Goal: Information Seeking & Learning: Learn about a topic

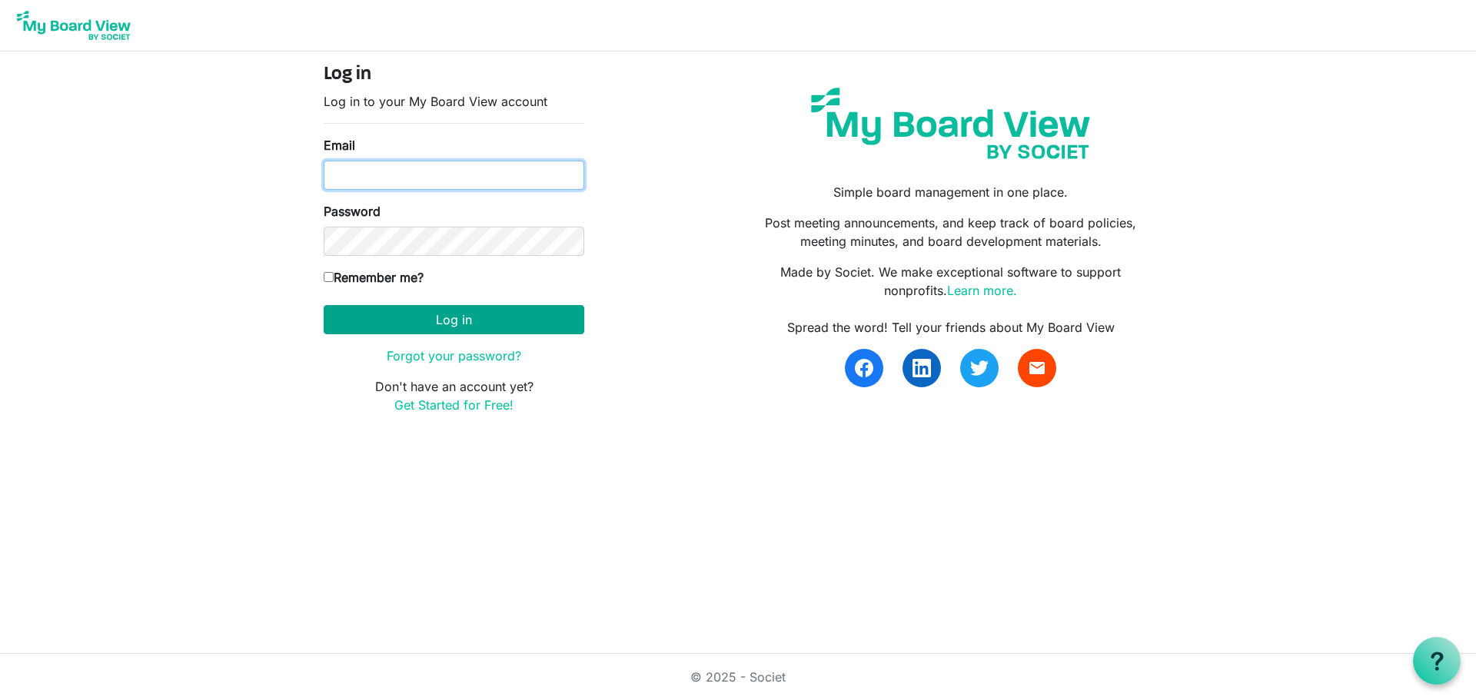
type input "ditsha_fairuz9@outlook.com"
click at [449, 323] on button "Log in" at bounding box center [454, 319] width 261 height 29
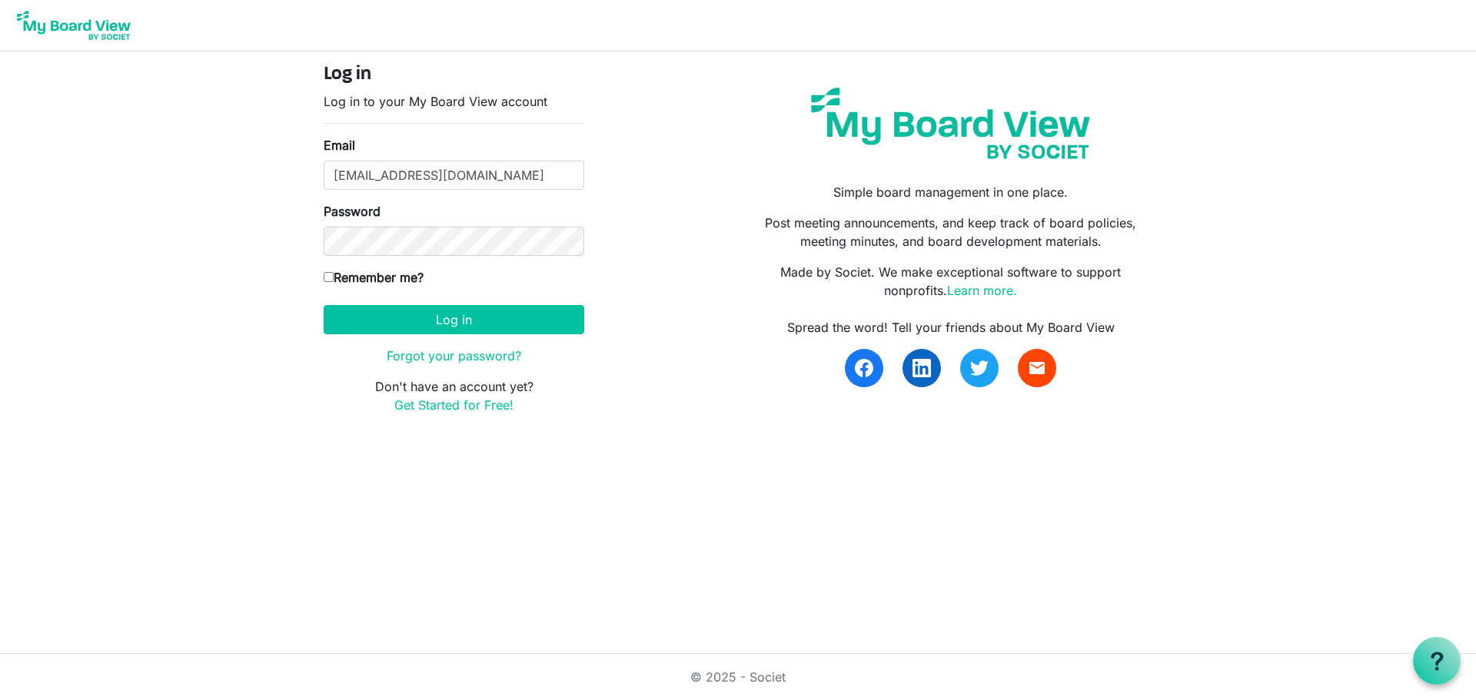
click at [403, 277] on label "Remember me?" at bounding box center [374, 277] width 100 height 18
click at [334, 277] on input "Remember me?" at bounding box center [329, 277] width 10 height 10
checkbox input "true"
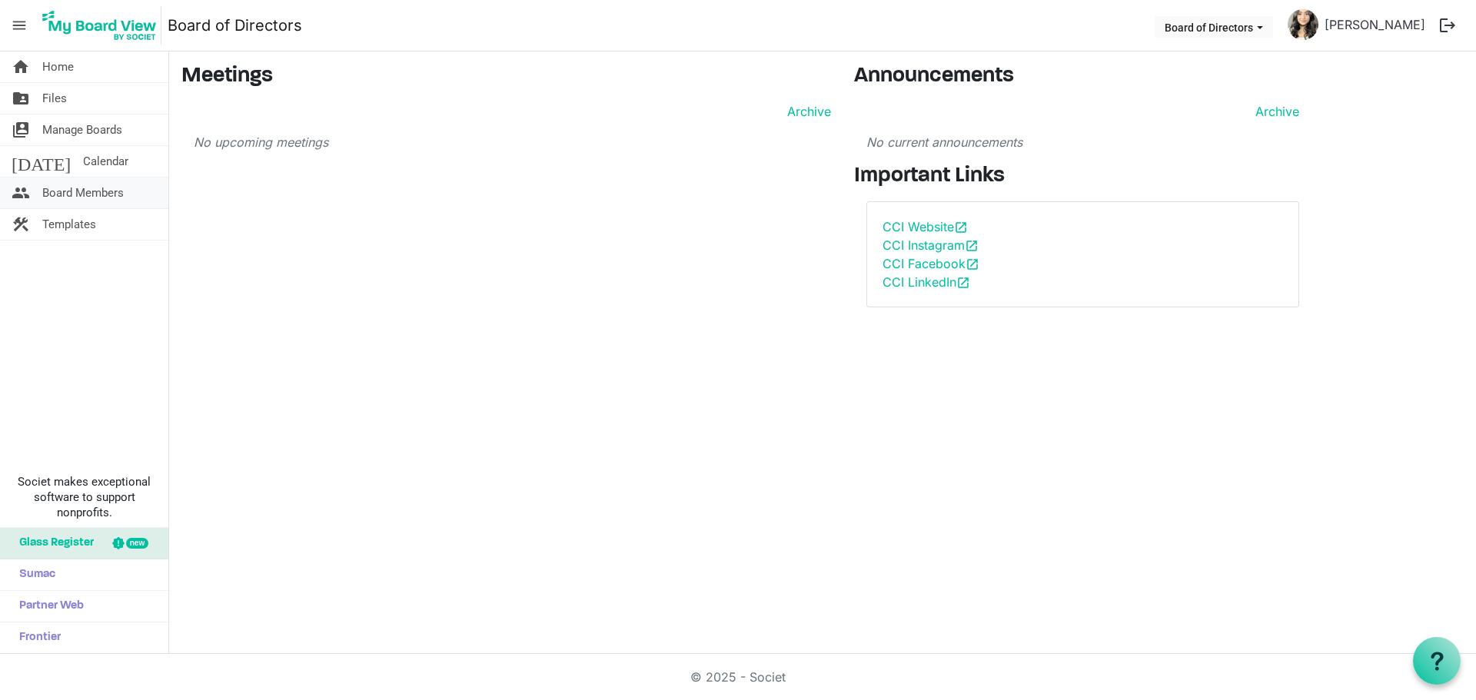
click at [100, 187] on span "Board Members" at bounding box center [82, 193] width 81 height 31
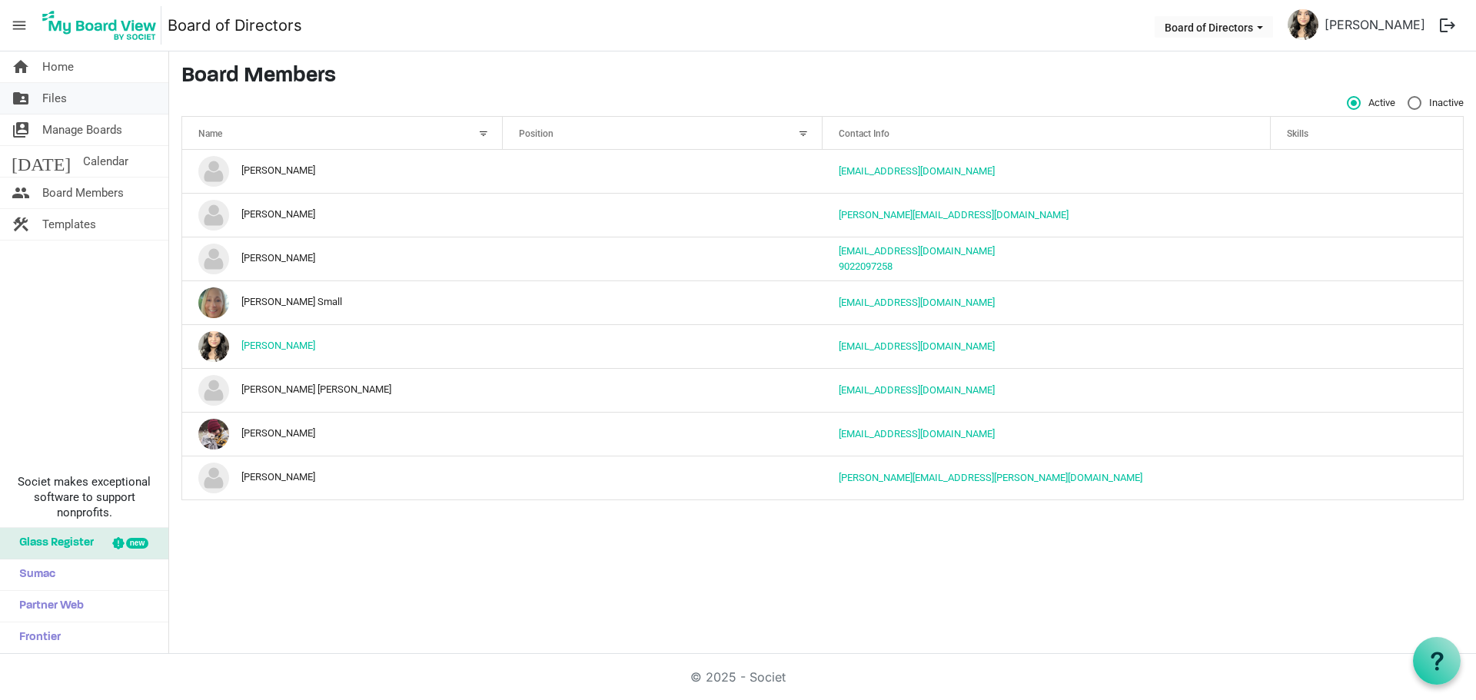
click at [98, 99] on link "folder_shared Files" at bounding box center [84, 98] width 168 height 31
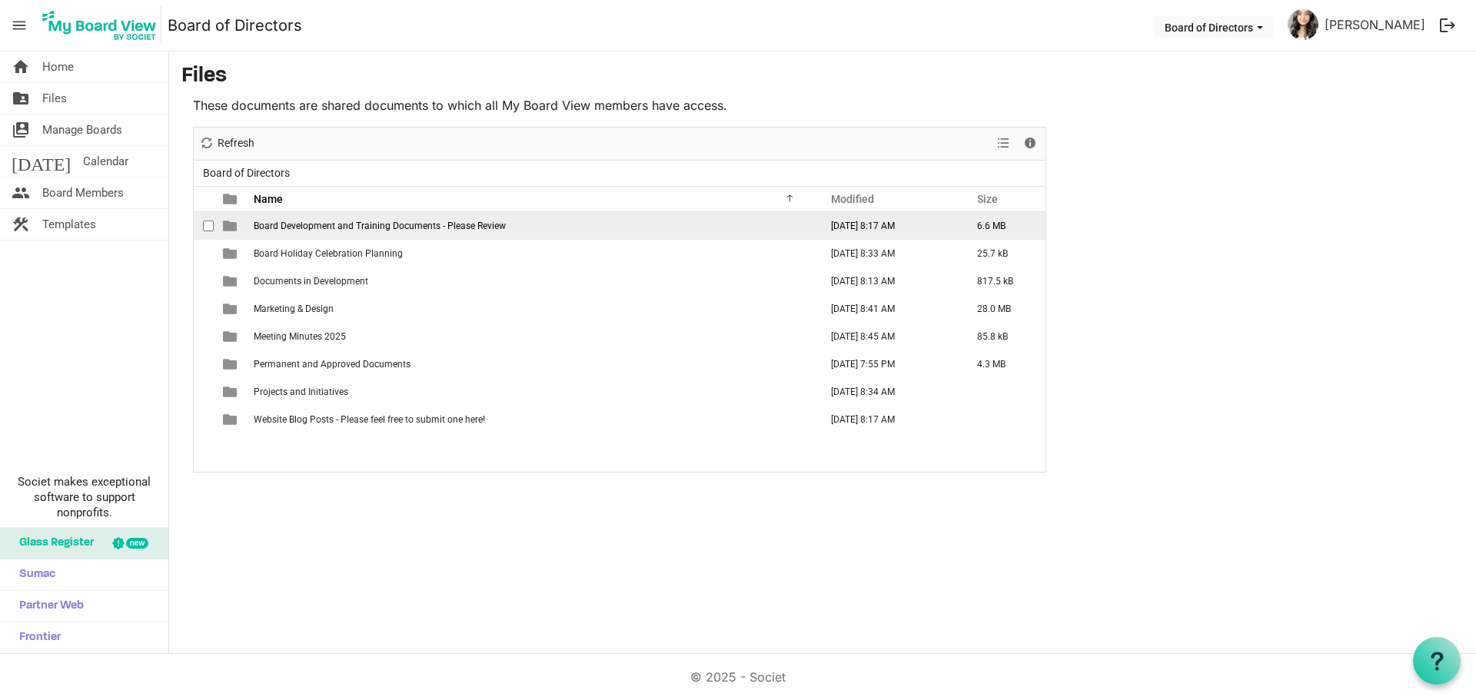
click at [387, 222] on span "Board Development and Training Documents - Please Review" at bounding box center [380, 226] width 252 height 11
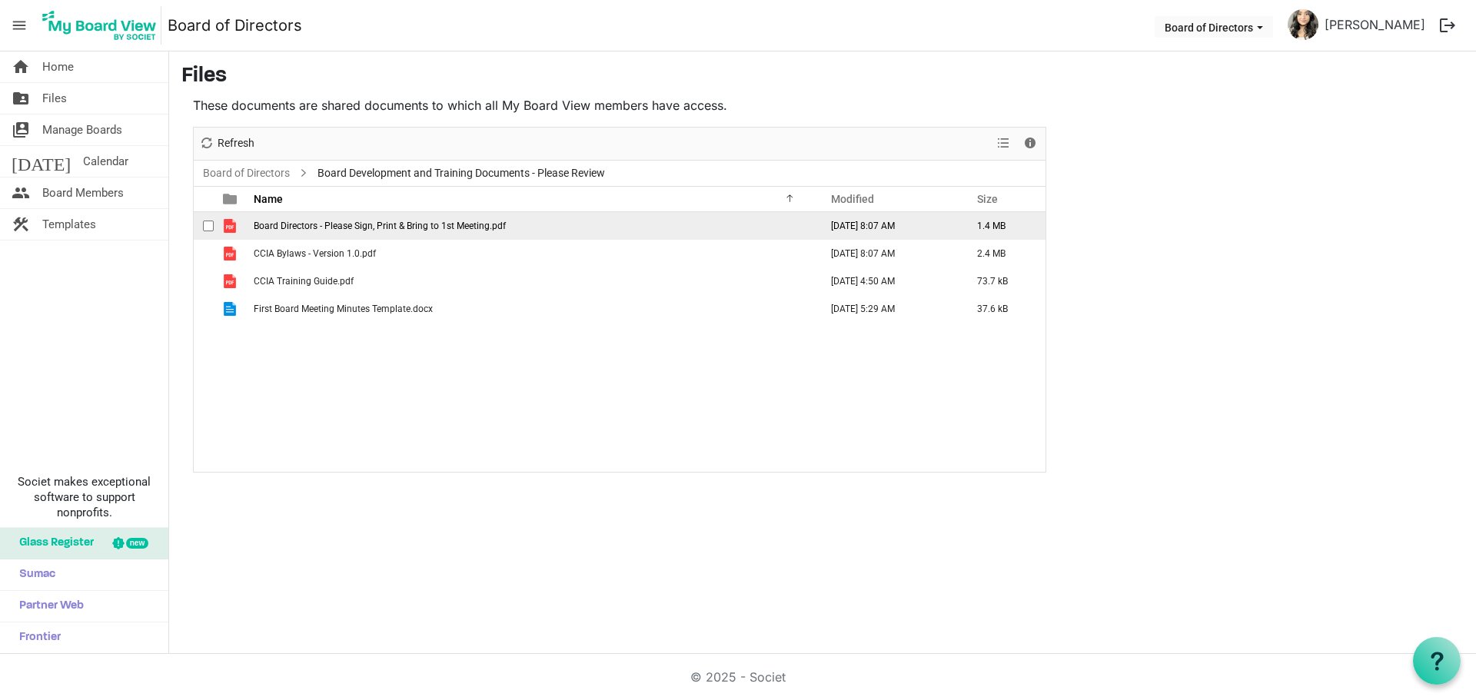
click at [336, 230] on span "Board Directors - Please Sign, Print & Bring to 1st Meeting.pdf" at bounding box center [380, 226] width 252 height 11
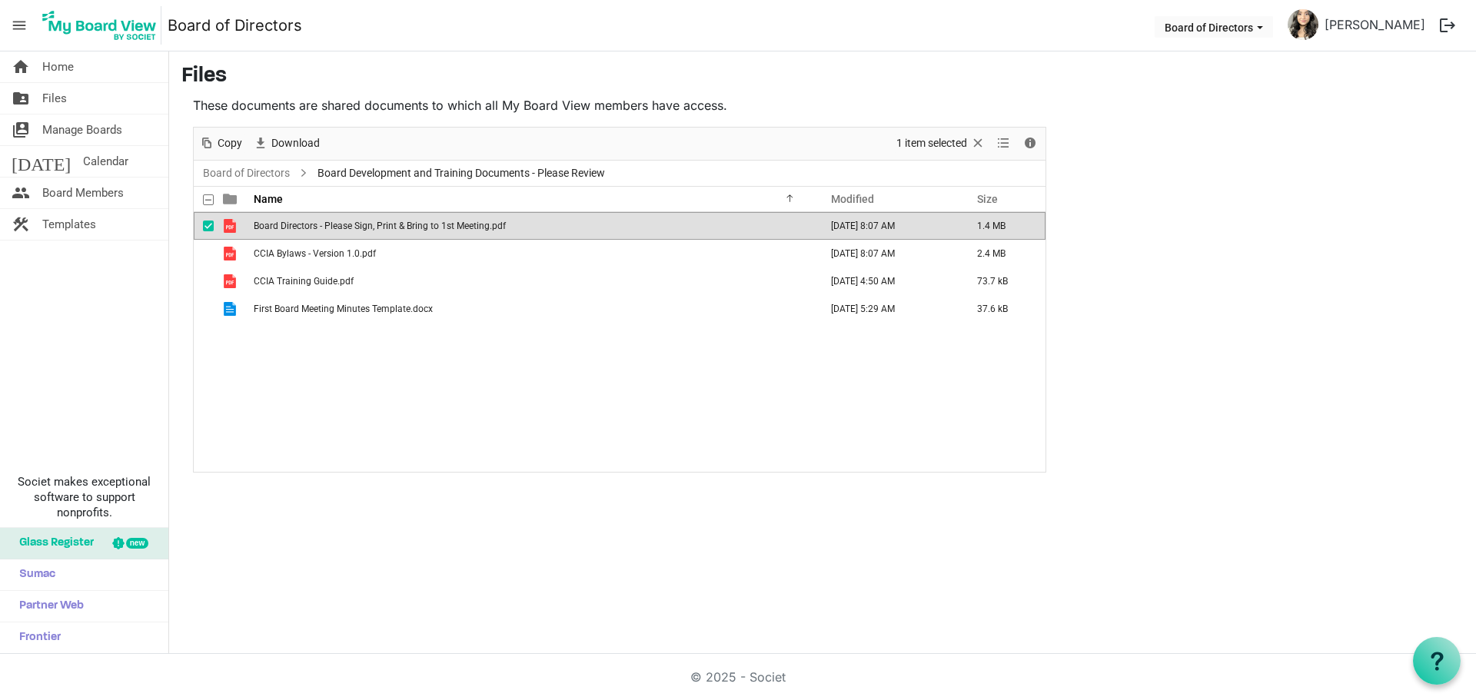
click at [336, 230] on span "Board Directors - Please Sign, Print & Bring to 1st Meeting.pdf" at bounding box center [380, 226] width 252 height 11
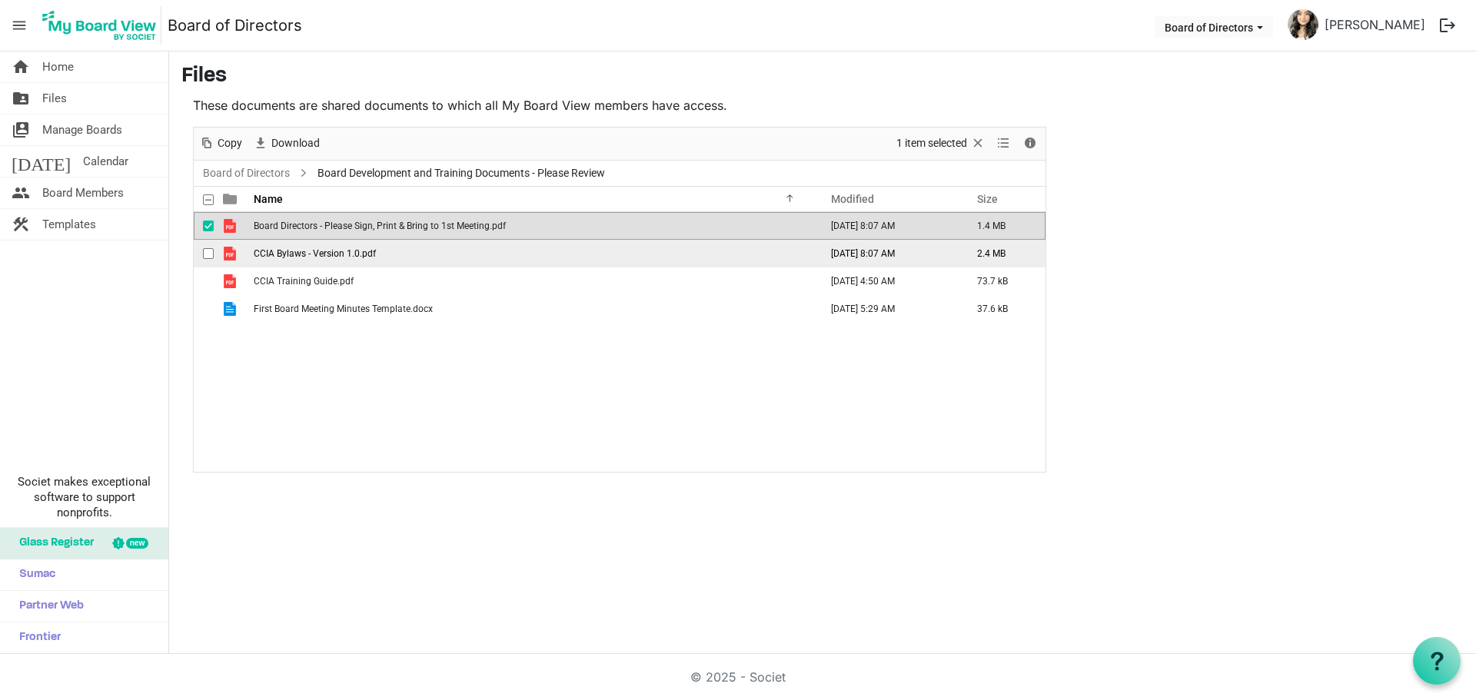
click at [350, 251] on span "CCIA Bylaws - Version 1.0.pdf" at bounding box center [315, 253] width 122 height 11
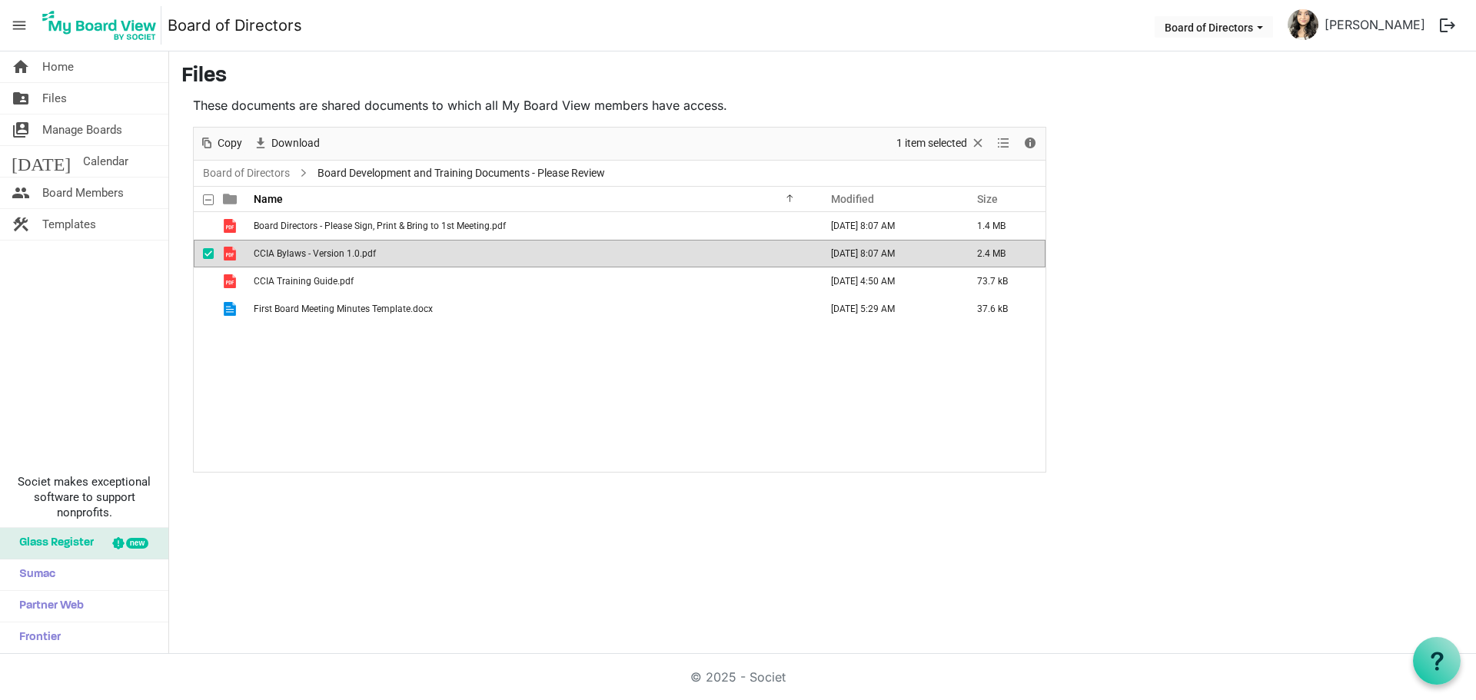
click at [350, 251] on span "CCIA Bylaws - Version 1.0.pdf" at bounding box center [315, 253] width 122 height 11
click at [325, 289] on td "CCIA Training Guide.pdf" at bounding box center [532, 281] width 566 height 28
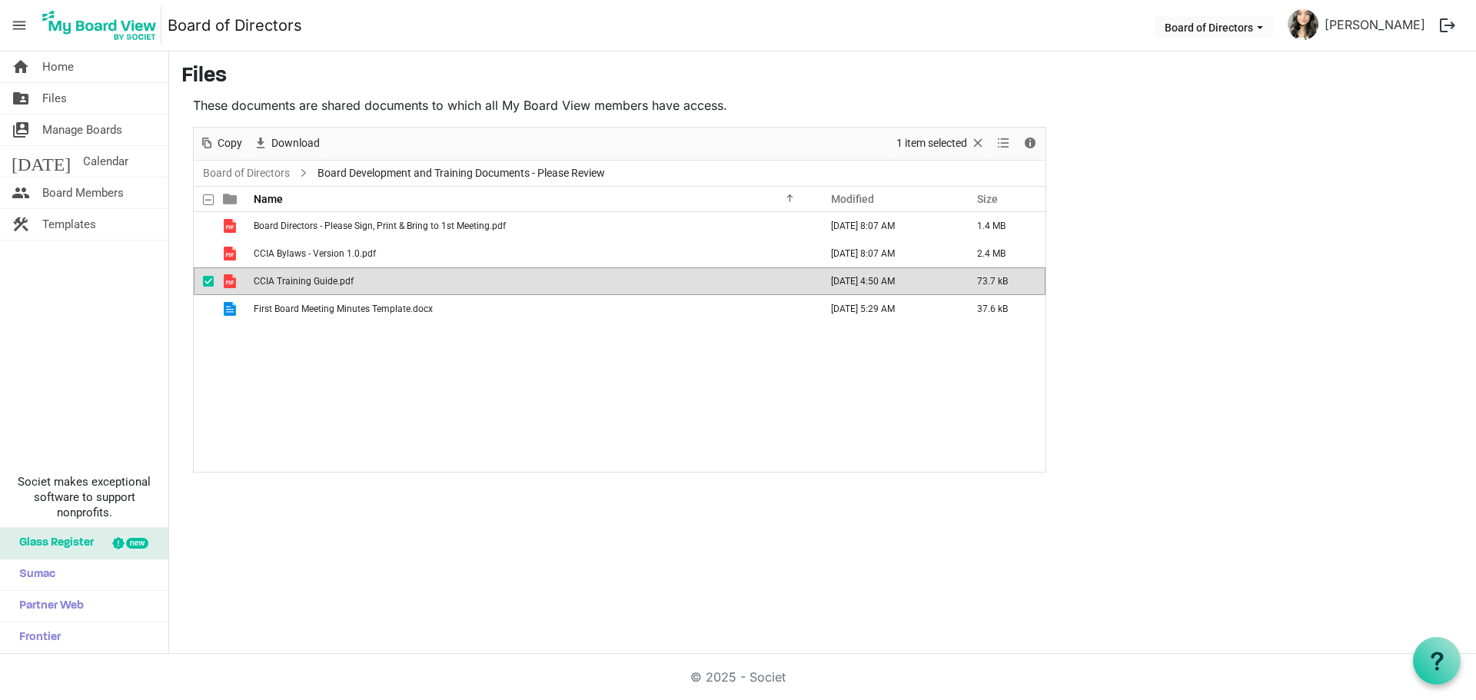
click at [325, 289] on td "CCIA Training Guide.pdf" at bounding box center [532, 281] width 566 height 28
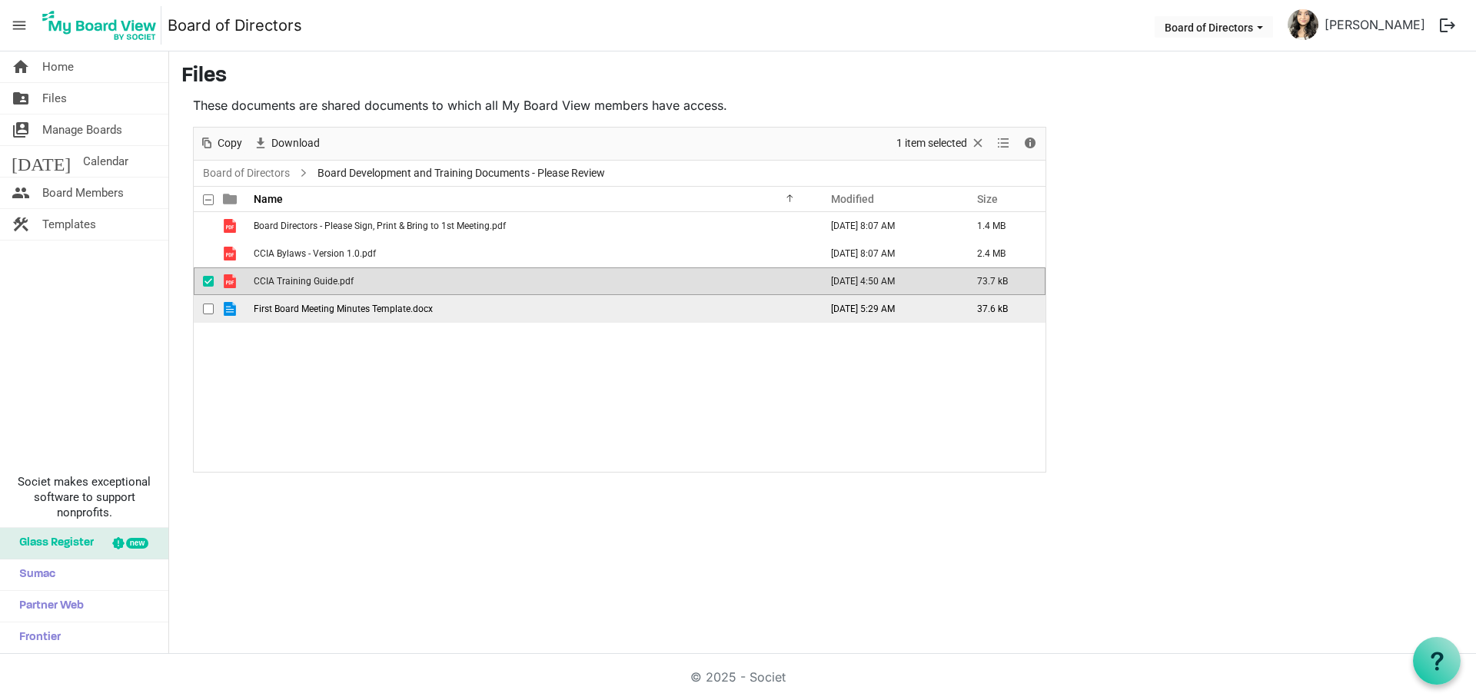
click at [281, 317] on td "First Board Meeting Minutes Template.docx" at bounding box center [532, 309] width 566 height 28
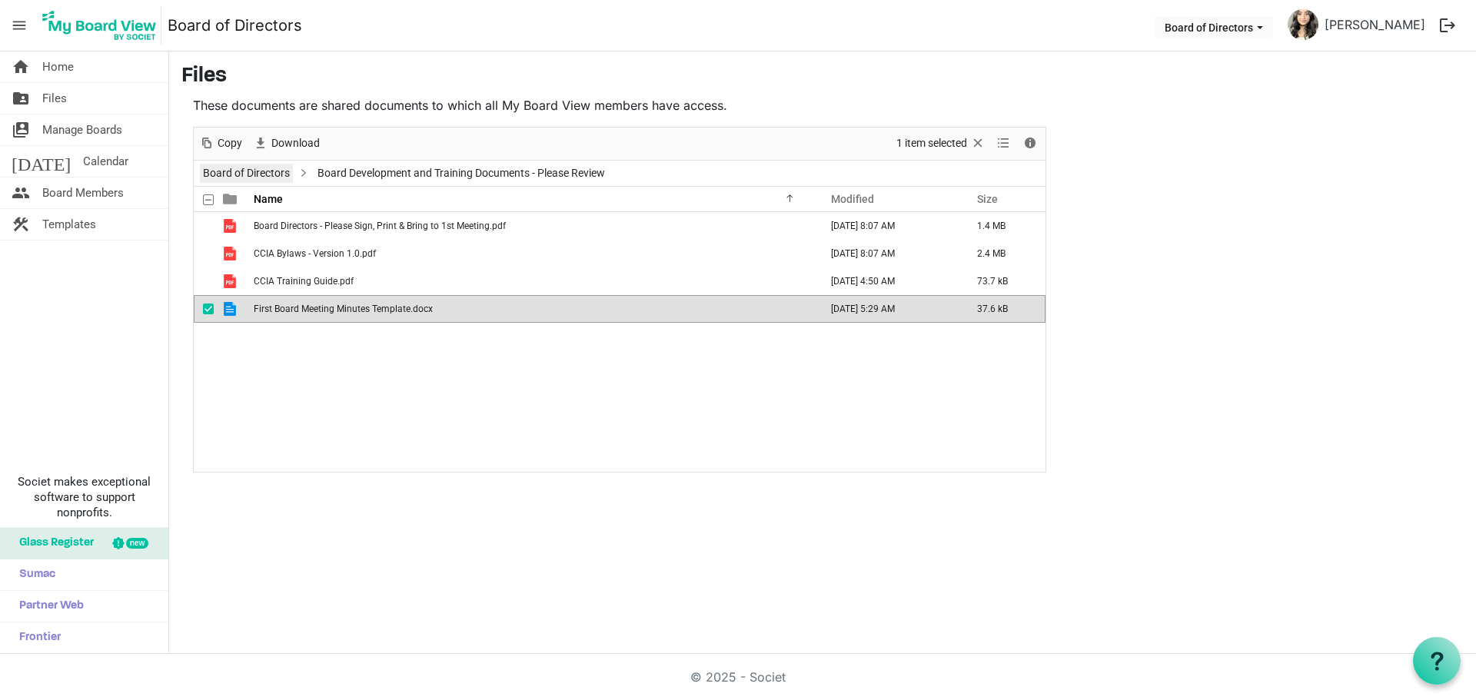
click at [263, 171] on link "Board of Directors" at bounding box center [246, 173] width 93 height 19
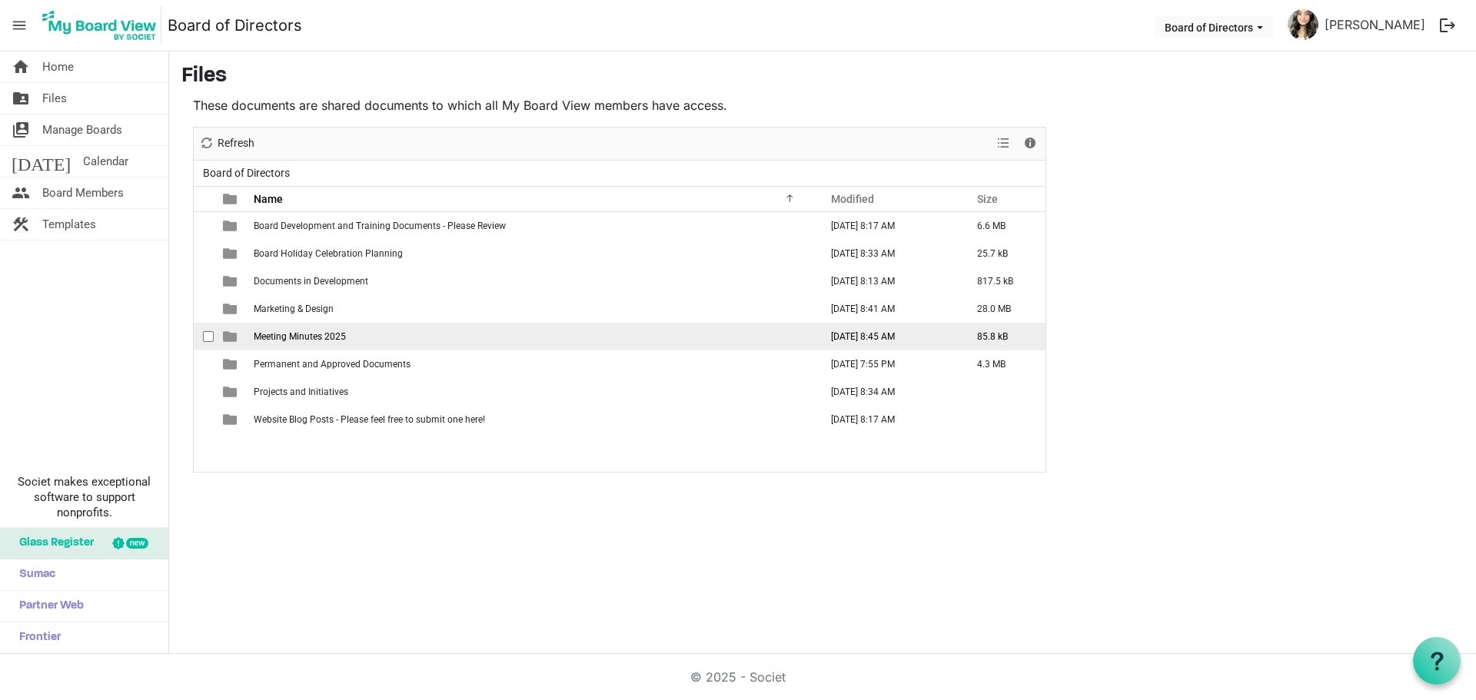
click at [330, 337] on span "Meeting Minutes 2025" at bounding box center [300, 336] width 92 height 11
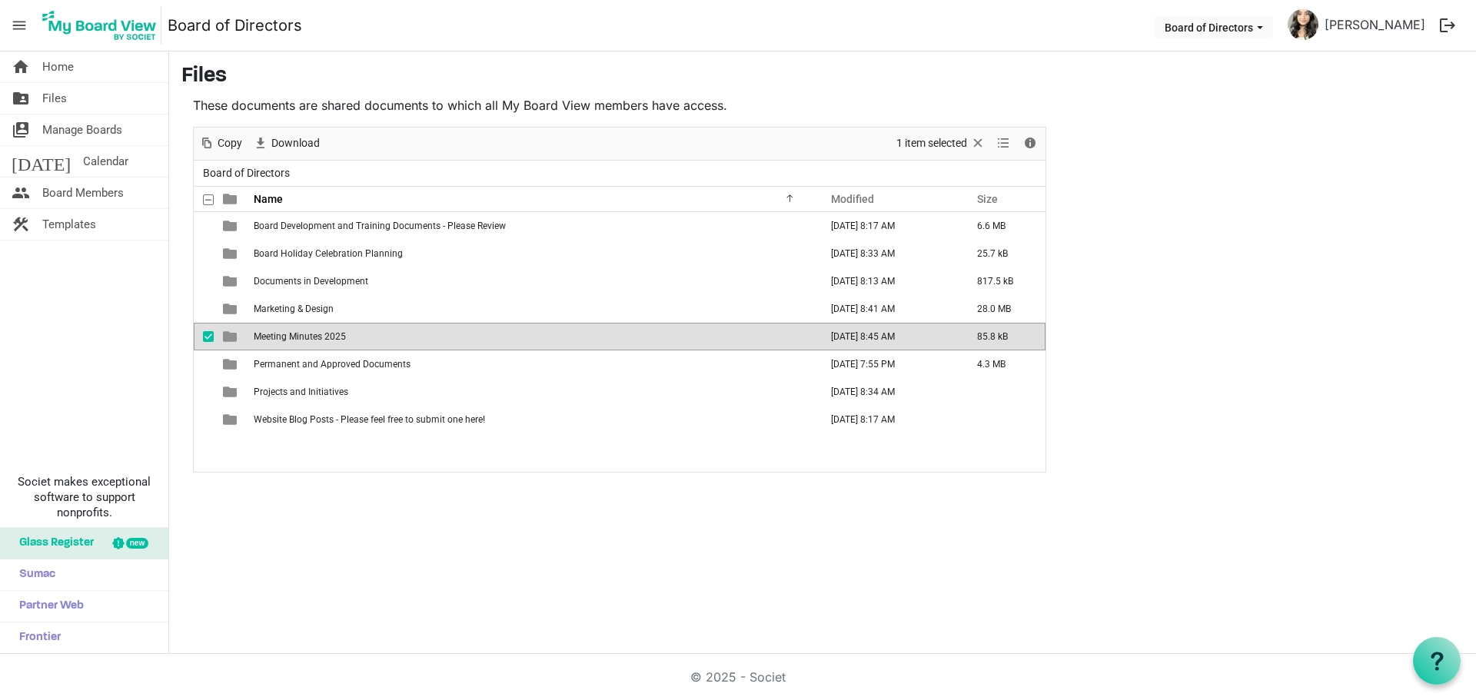
click at [330, 337] on span "Meeting Minutes 2025" at bounding box center [300, 336] width 92 height 11
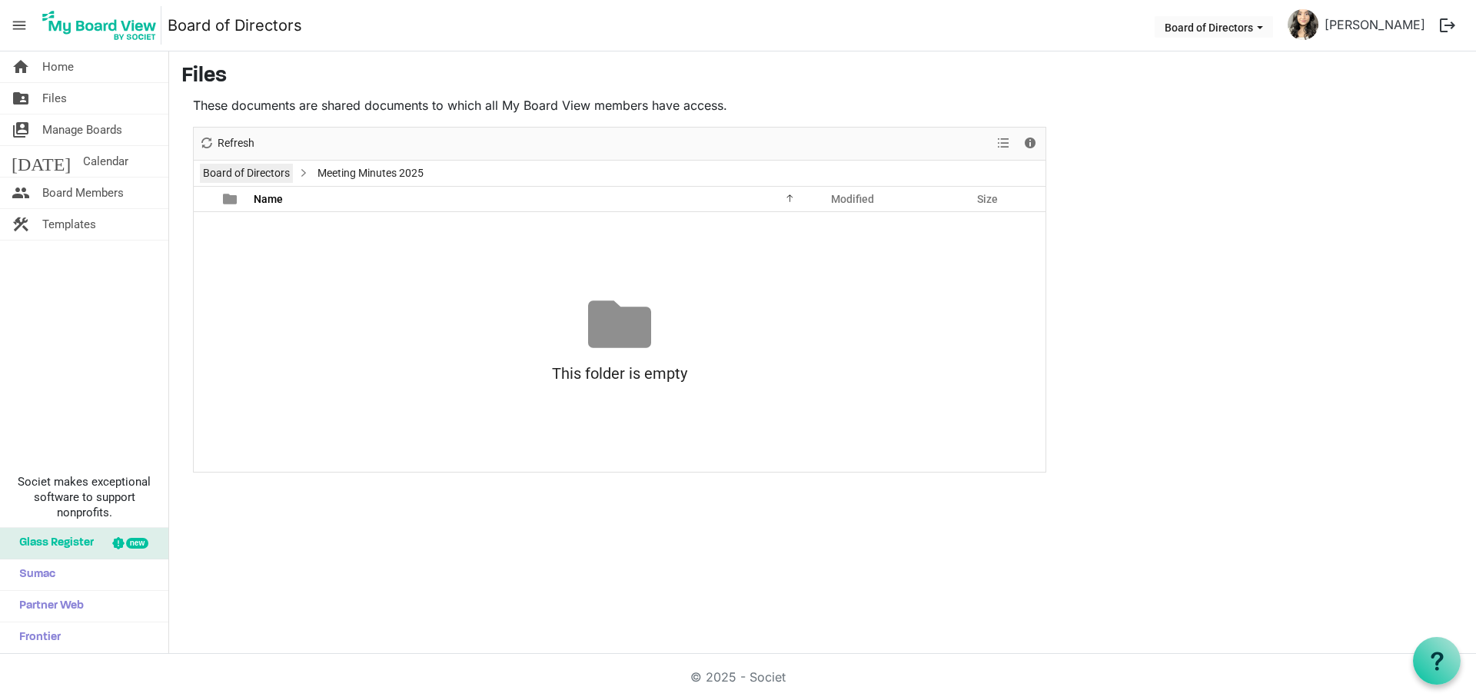
click at [264, 174] on link "Board of Directors" at bounding box center [246, 173] width 93 height 19
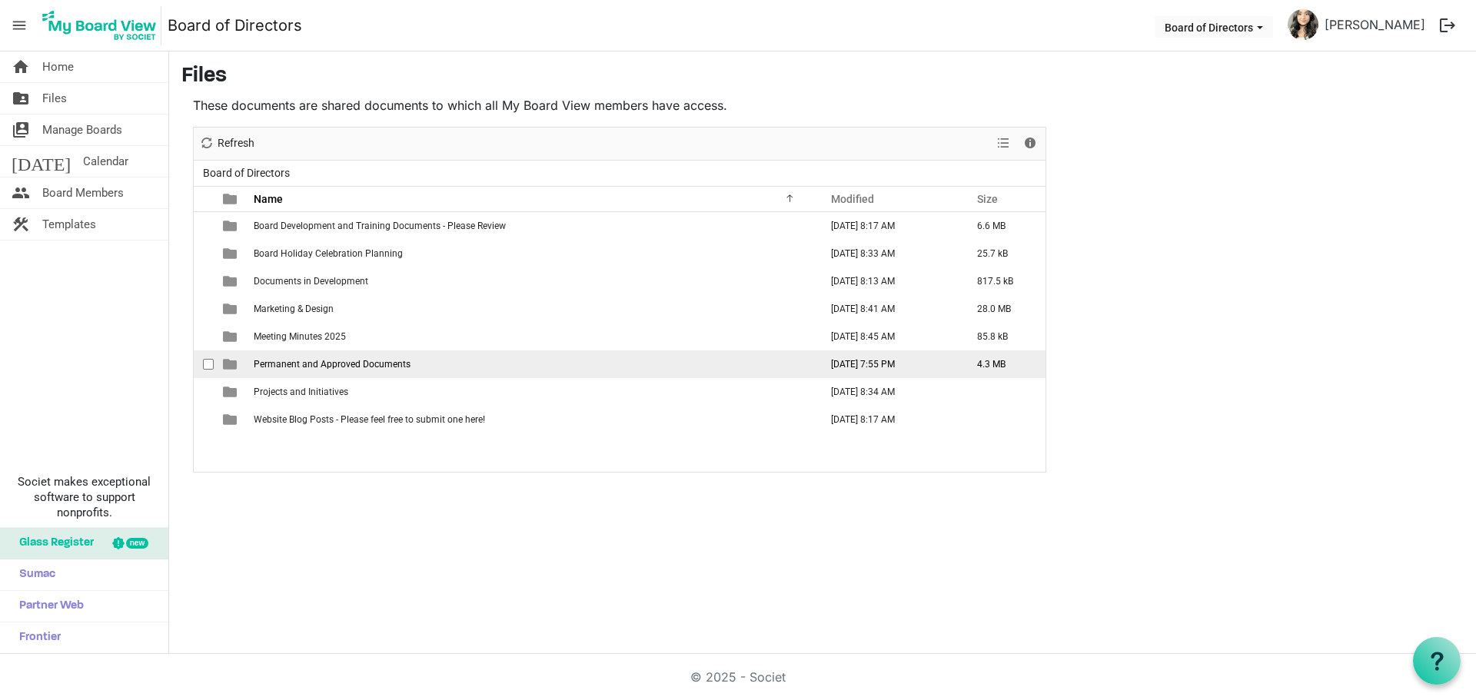
click at [284, 361] on span "Permanent and Approved Documents" at bounding box center [332, 364] width 157 height 11
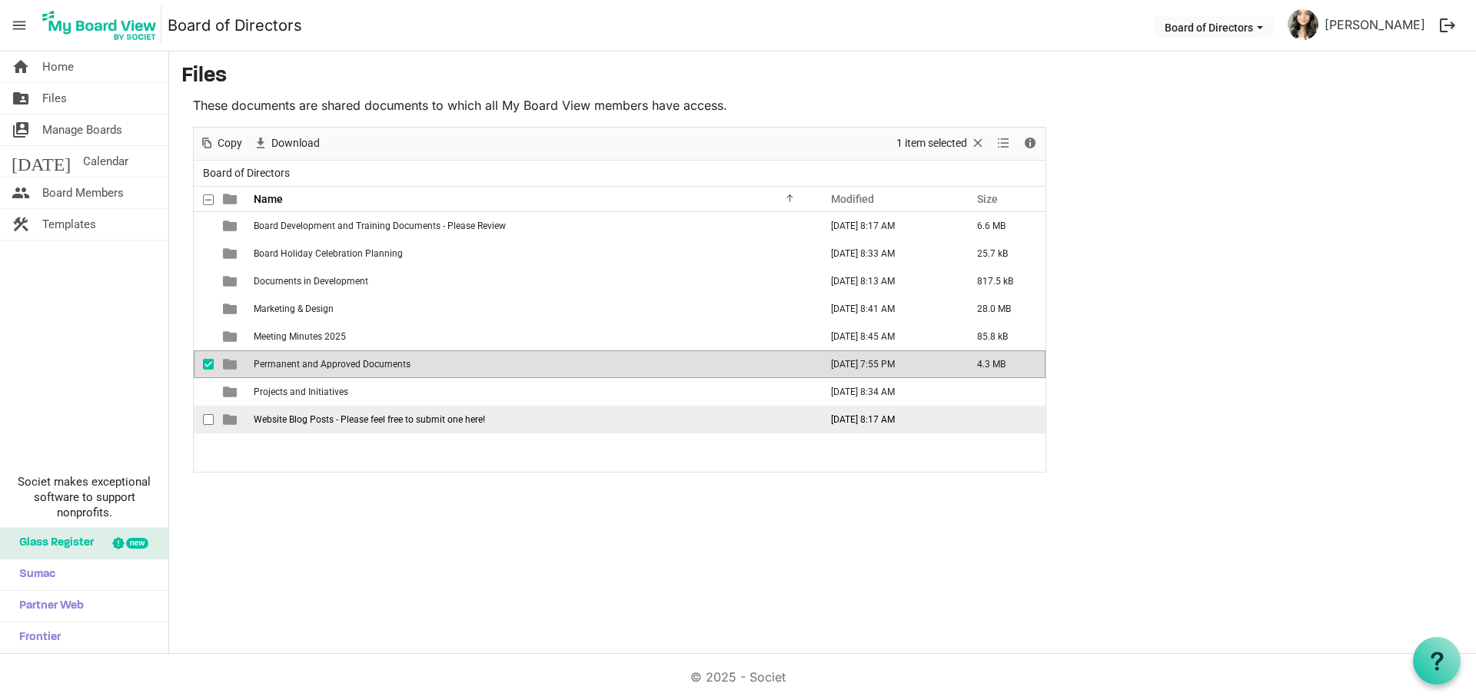
click at [300, 420] on span "Website Blog Posts - Please feel free to submit one here!" at bounding box center [369, 419] width 231 height 11
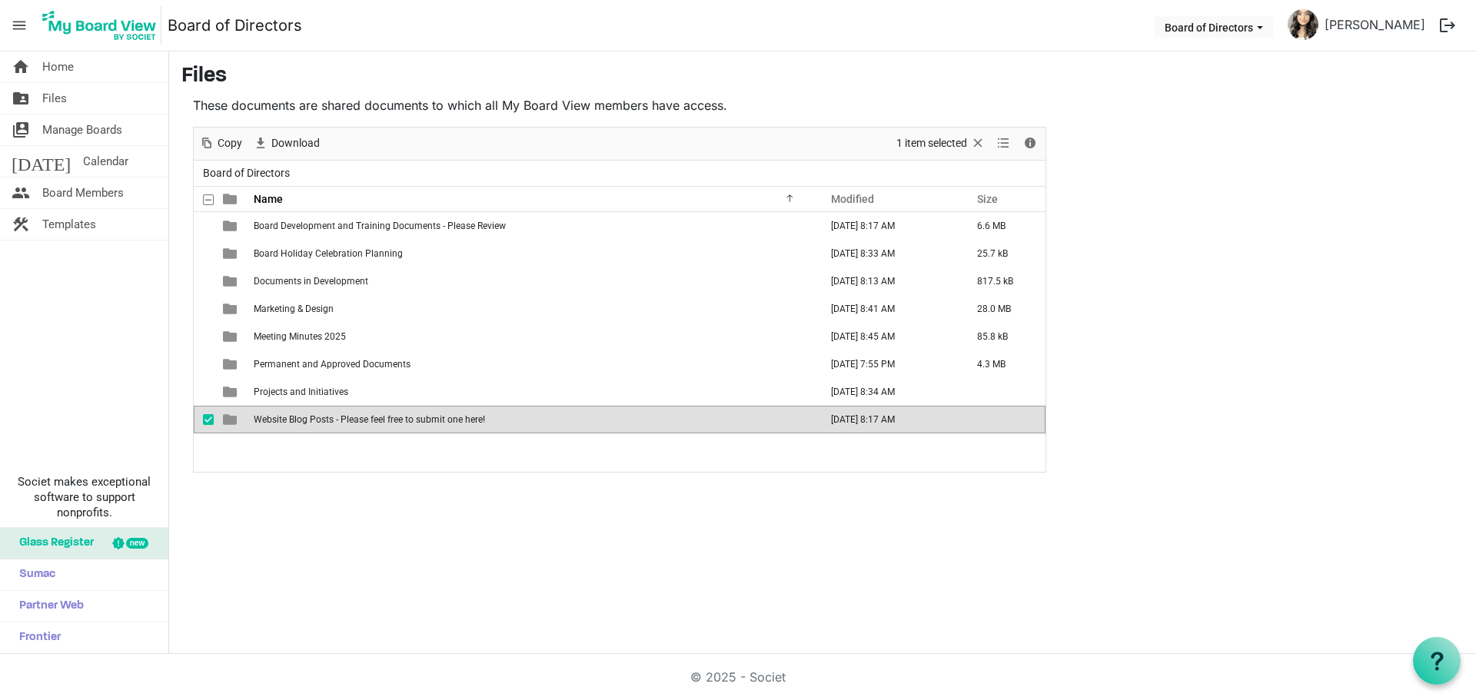
click at [300, 420] on span "Website Blog Posts - Please feel free to submit one here!" at bounding box center [369, 419] width 231 height 11
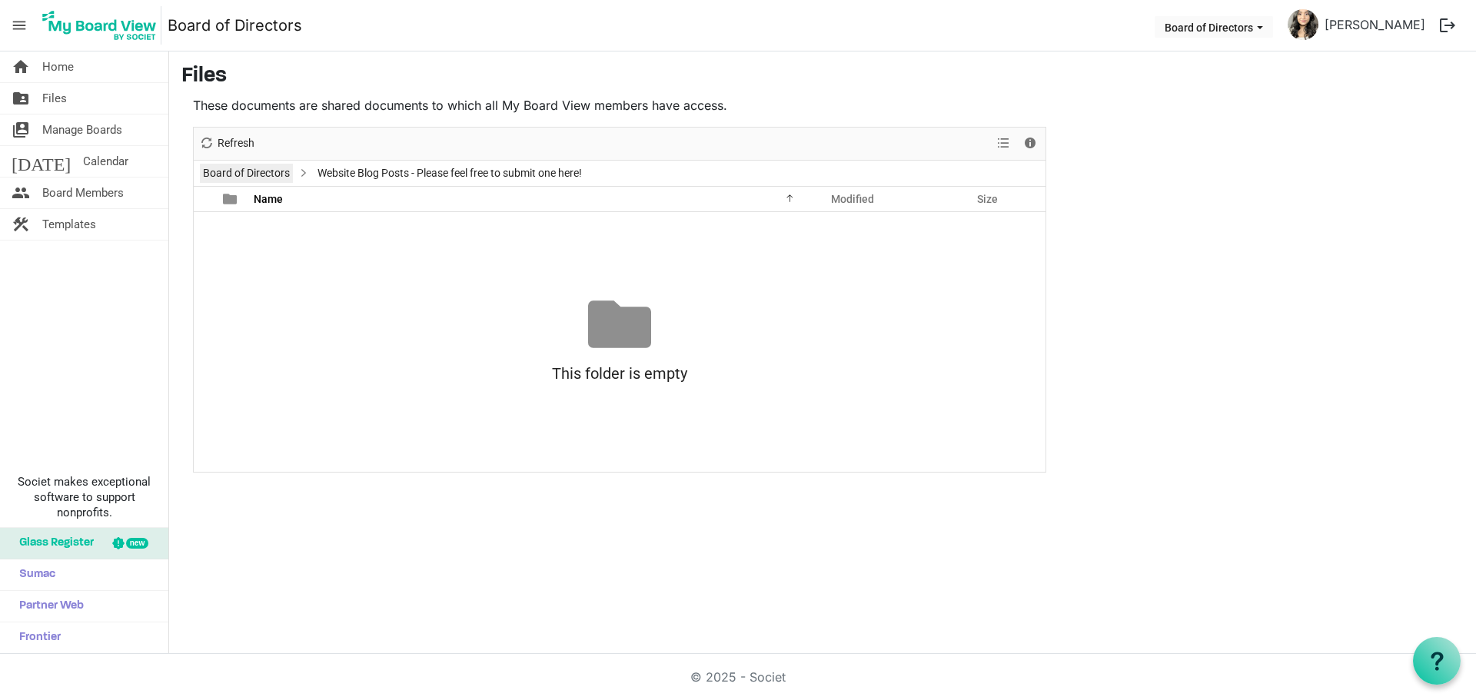
click at [271, 177] on link "Board of Directors" at bounding box center [246, 173] width 93 height 19
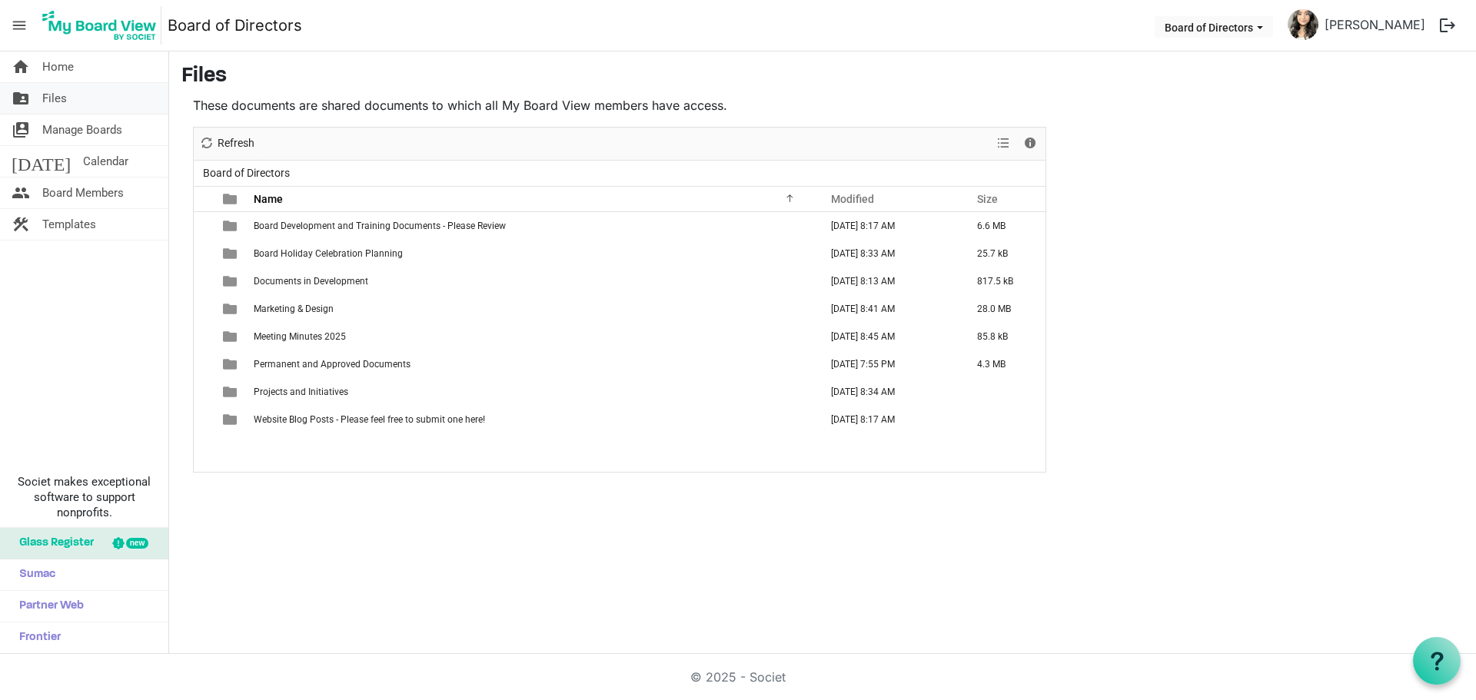
click at [94, 100] on link "folder_shared Files" at bounding box center [84, 98] width 168 height 31
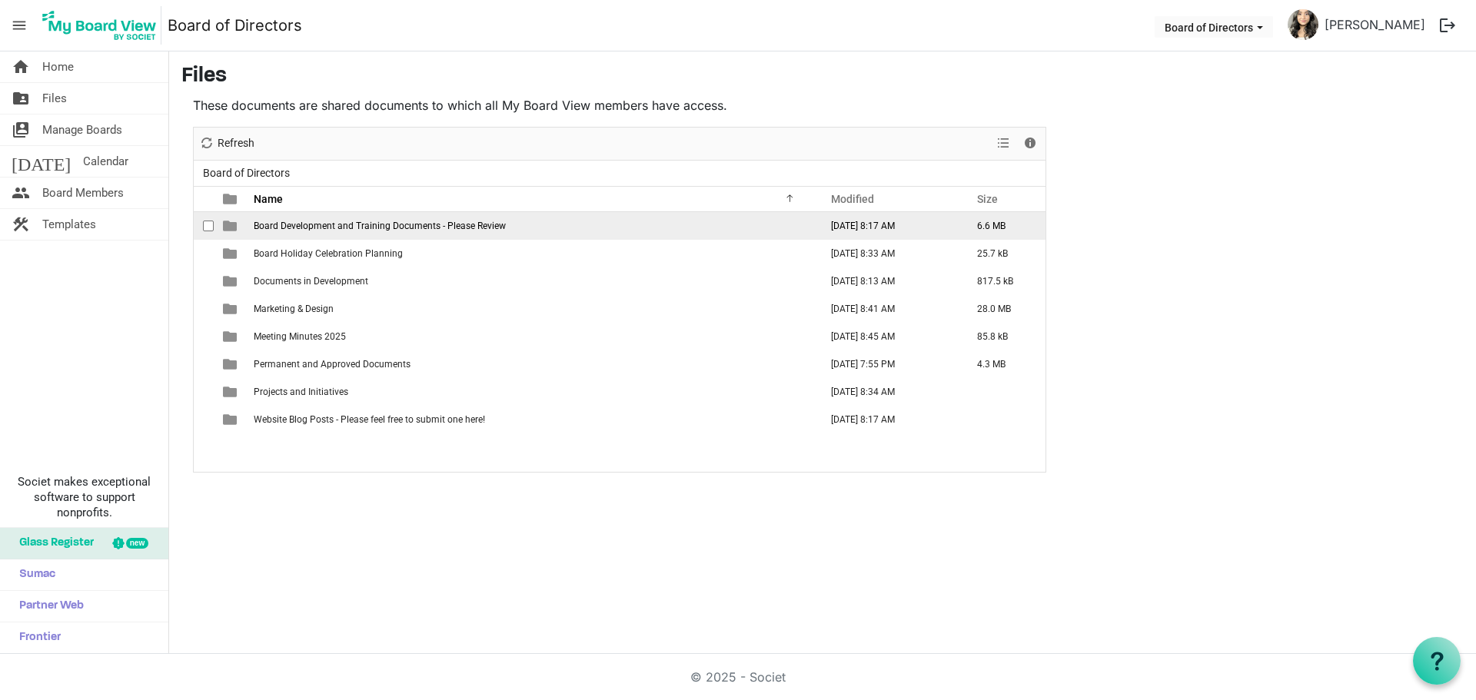
click at [340, 227] on span "Board Development and Training Documents - Please Review" at bounding box center [380, 226] width 252 height 11
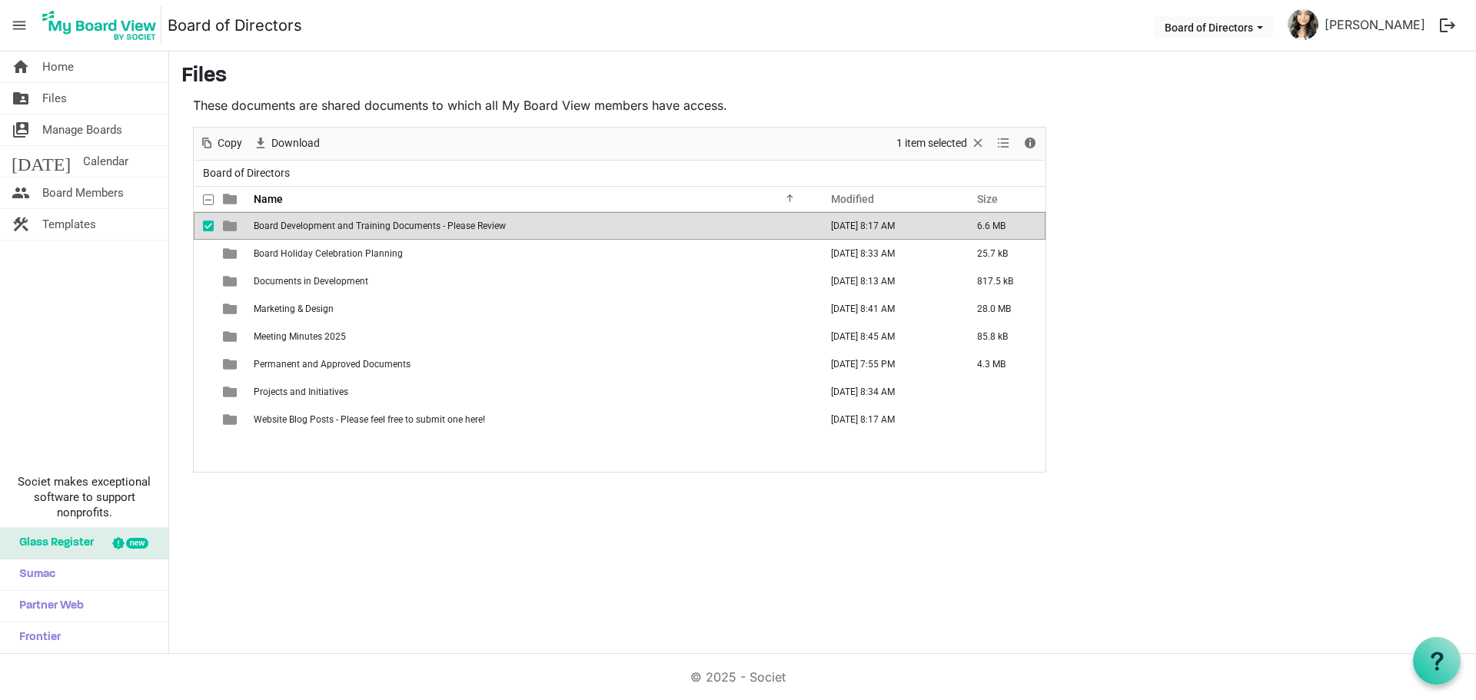
click at [340, 227] on span "Board Development and Training Documents - Please Review" at bounding box center [380, 226] width 252 height 11
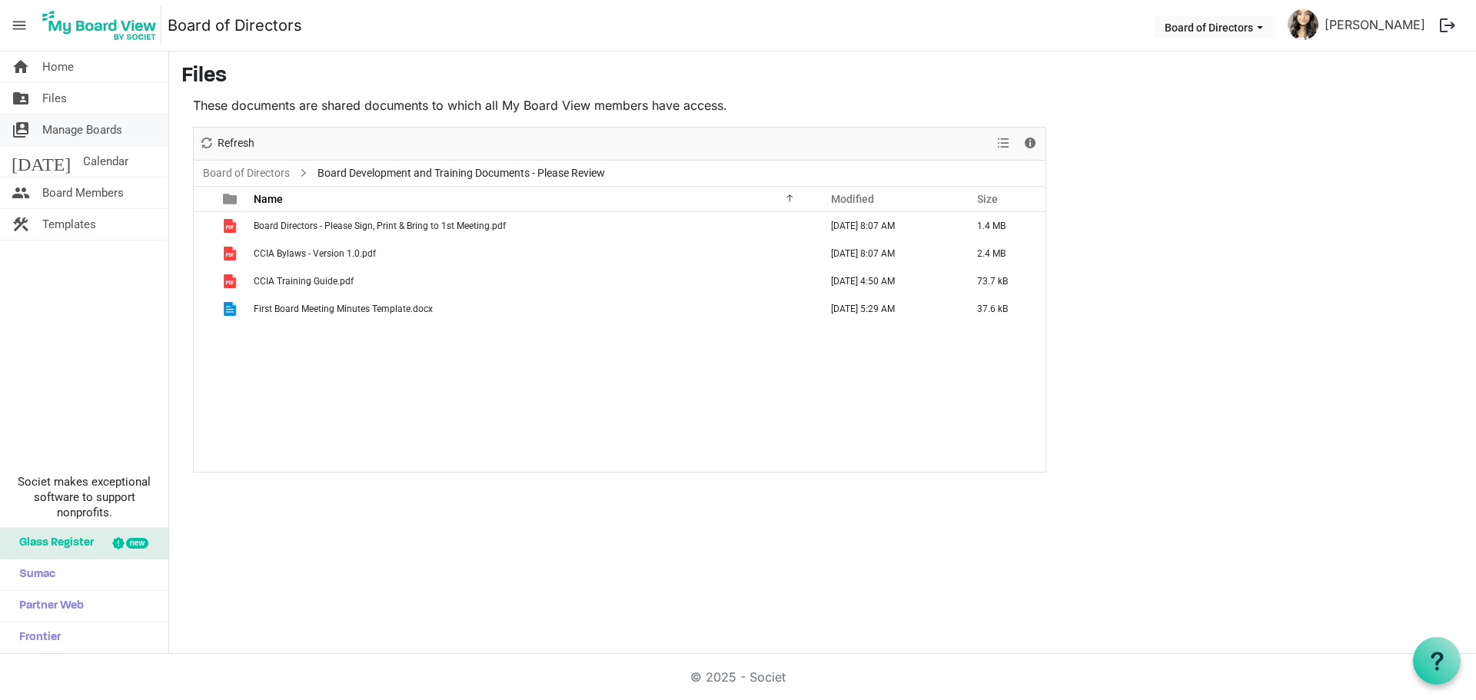
click at [126, 134] on link "switch_account Manage Boards" at bounding box center [84, 130] width 168 height 31
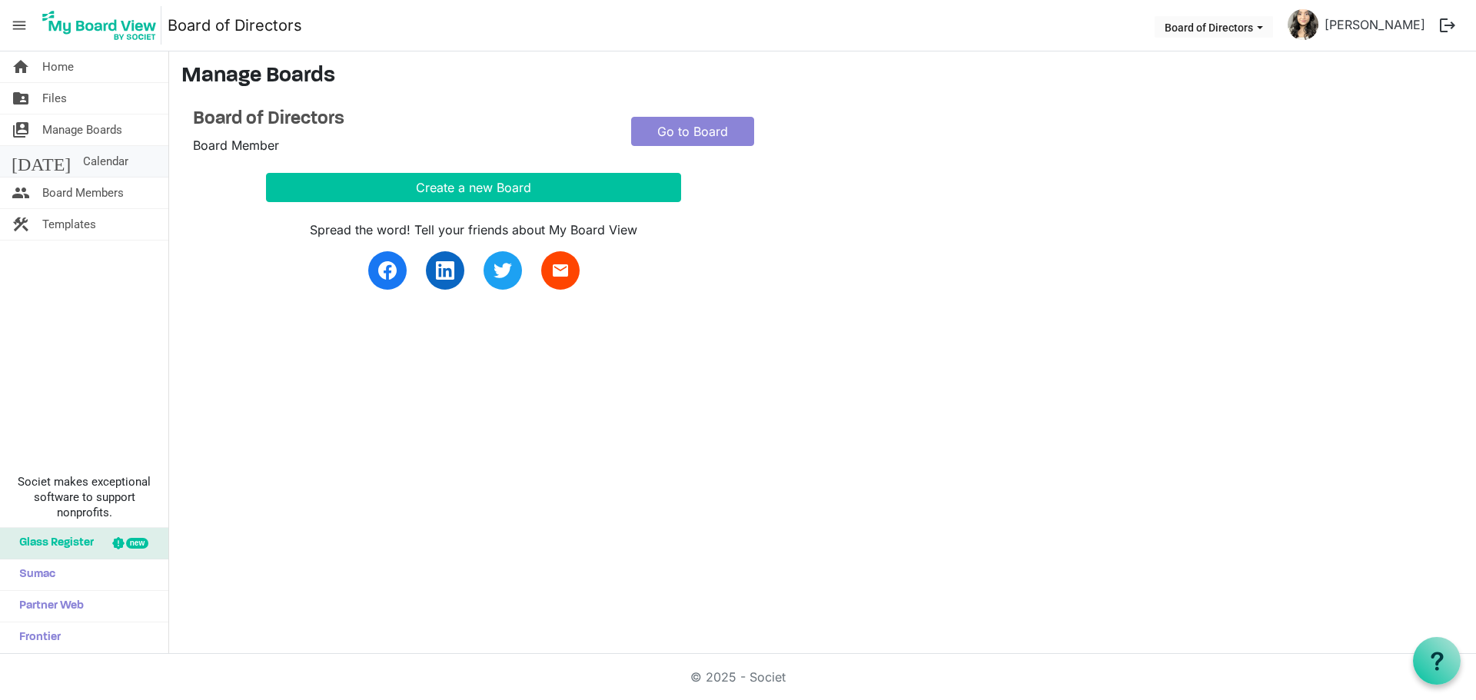
click at [96, 167] on link "today Calendar" at bounding box center [84, 161] width 168 height 31
